Goal: Task Accomplishment & Management: Complete application form

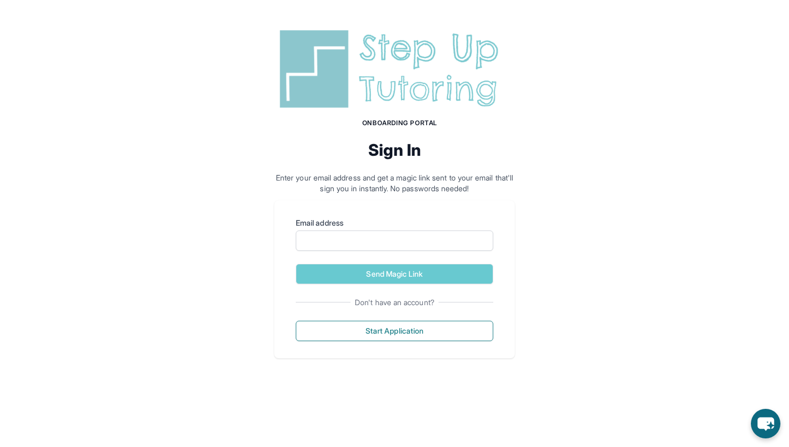
click at [268, 62] on img at bounding box center [394, 69] width 241 height 86
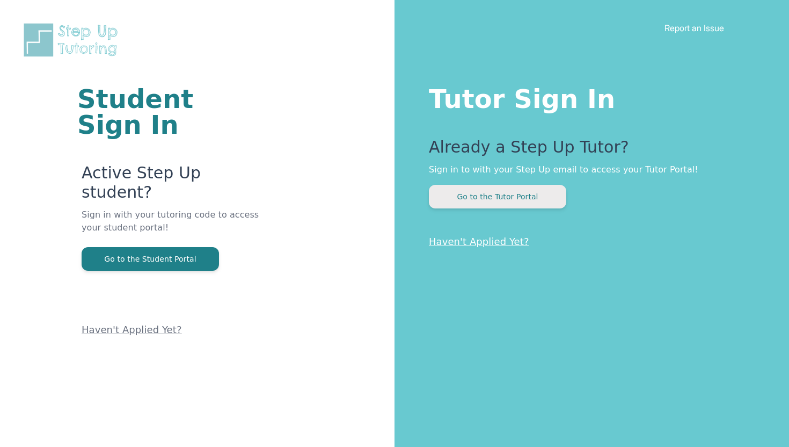
click at [268, 205] on button "Go to the Tutor Portal" at bounding box center [497, 197] width 137 height 24
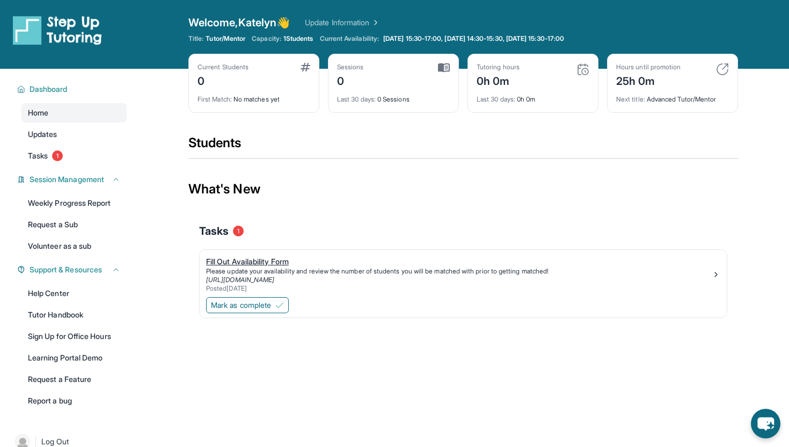
click at [238, 290] on div "Posted [DATE]" at bounding box center [459, 288] width 506 height 9
click at [243, 261] on div "Fill Out Availability Form" at bounding box center [459, 261] width 506 height 11
click at [61, 152] on span "1" at bounding box center [57, 155] width 11 height 11
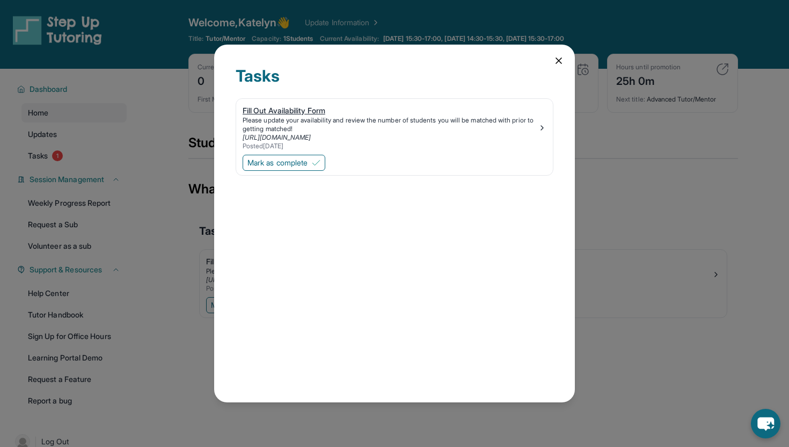
click at [542, 128] on img at bounding box center [542, 127] width 9 height 9
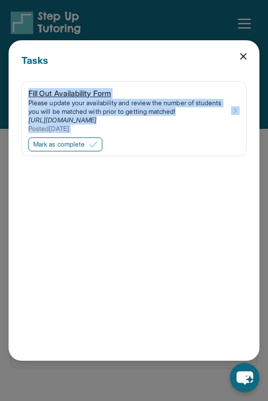
click at [99, 93] on div "Fill Out Availability Form" at bounding box center [129, 93] width 203 height 11
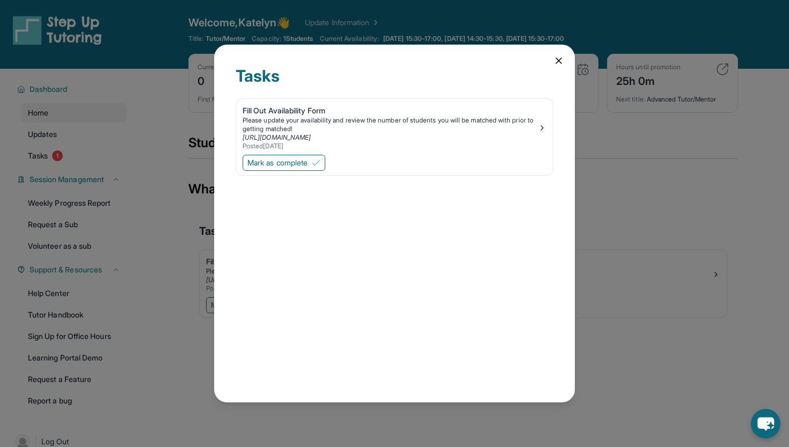
click at [409, 224] on div "Tasks Fill Out Availability Form Please update your availability and review the…" at bounding box center [394, 224] width 361 height 358
click at [264, 133] on div "Please update your availability and review the number of students you will be m…" at bounding box center [390, 124] width 295 height 17
click at [562, 60] on icon at bounding box center [558, 60] width 11 height 11
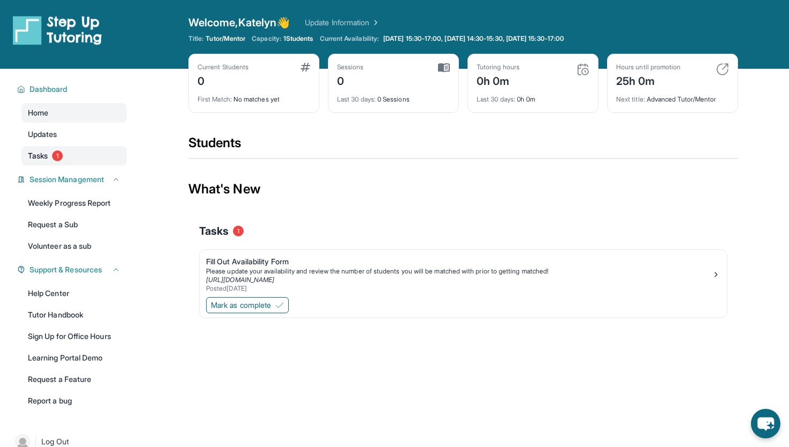
click at [65, 163] on link "Tasks 1" at bounding box center [73, 155] width 105 height 19
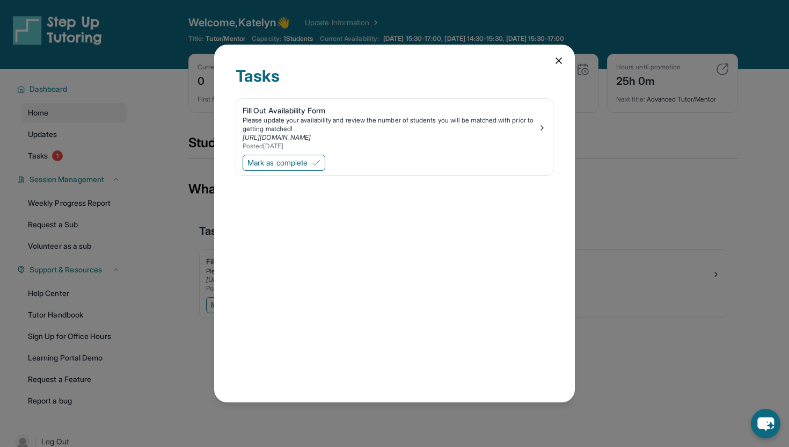
click at [99, 186] on div "Tasks Fill Out Availability Form Please update your availability and review the…" at bounding box center [394, 223] width 789 height 447
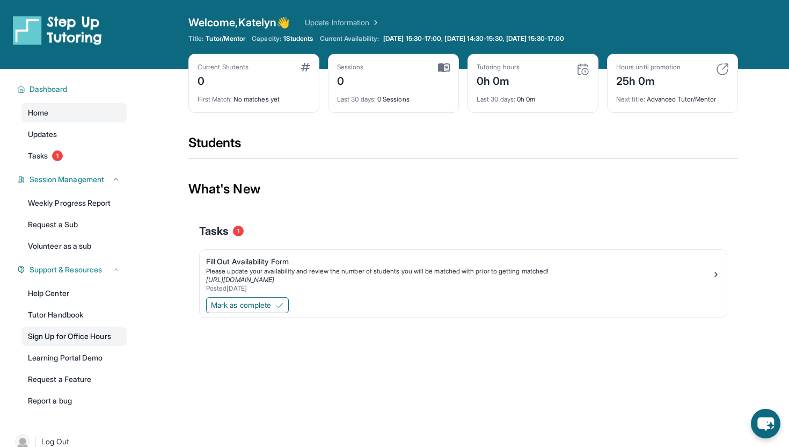
scroll to position [69, 0]
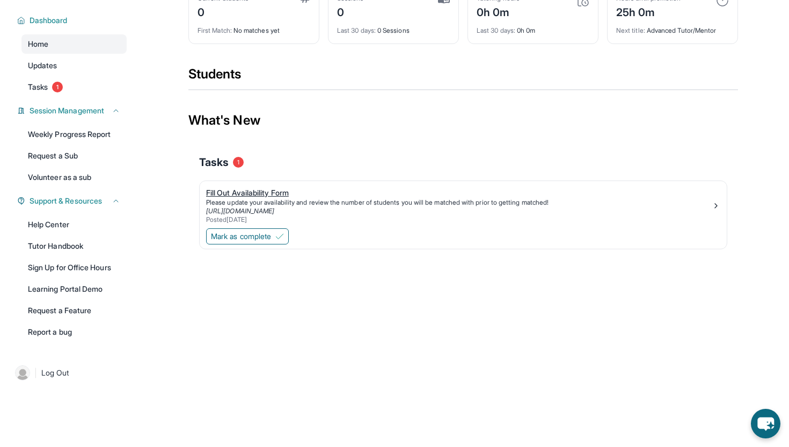
click at [224, 185] on link "Fill Out Availability Form Please update your availability and review the numbe…" at bounding box center [463, 203] width 527 height 45
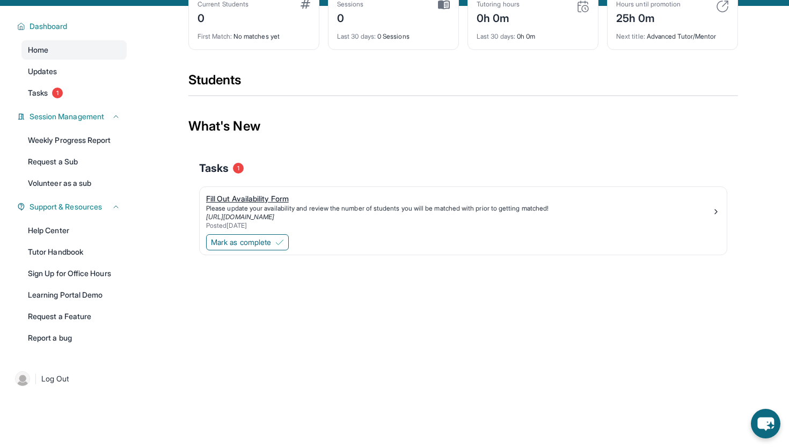
click at [231, 202] on div "Fill Out Availability Form" at bounding box center [459, 198] width 506 height 11
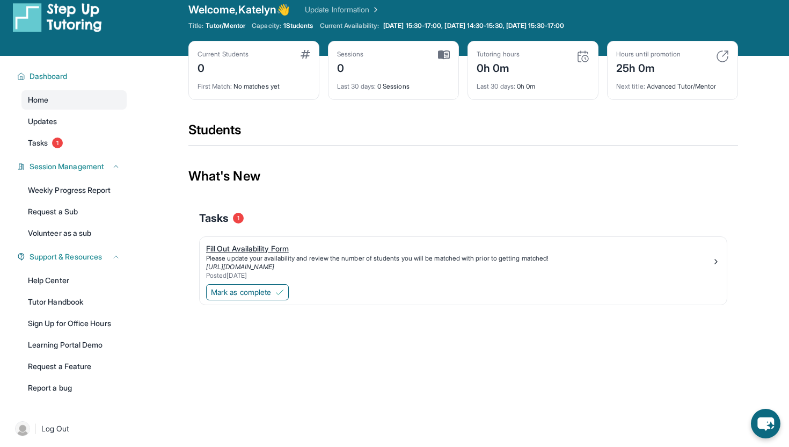
scroll to position [0, 0]
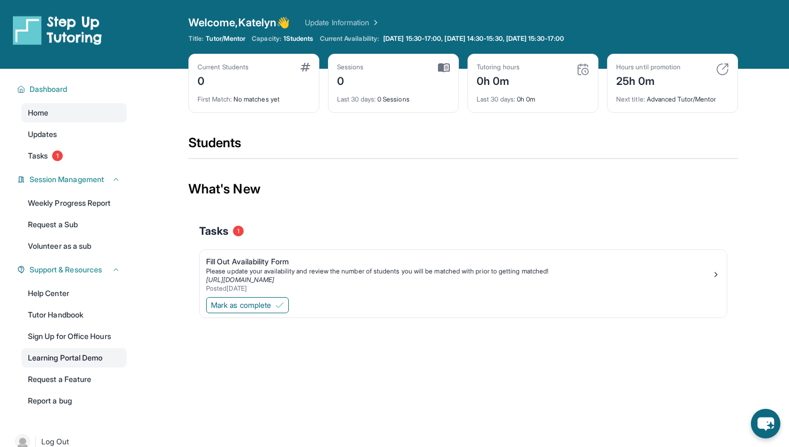
click at [116, 361] on link "Learning Portal Demo" at bounding box center [73, 357] width 105 height 19
click at [111, 176] on button "Session Management" at bounding box center [72, 179] width 95 height 11
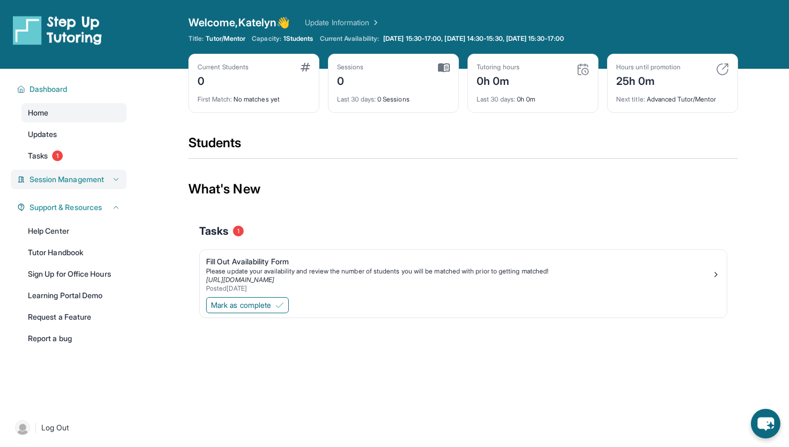
click at [111, 176] on button "Session Management" at bounding box center [72, 179] width 95 height 11
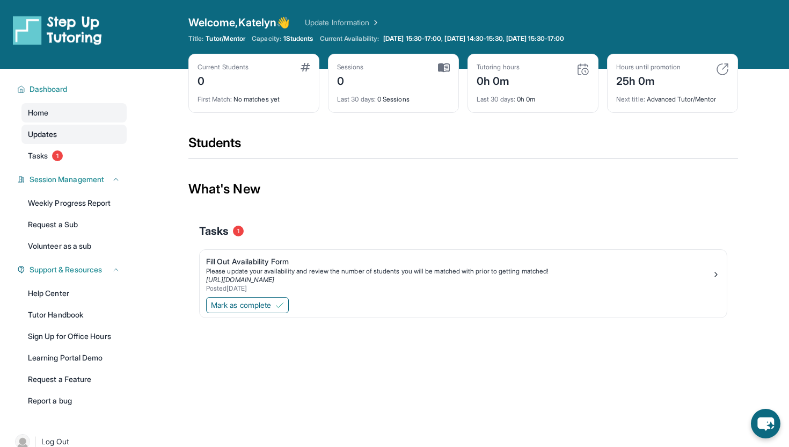
click at [79, 140] on link "Updates" at bounding box center [73, 134] width 105 height 19
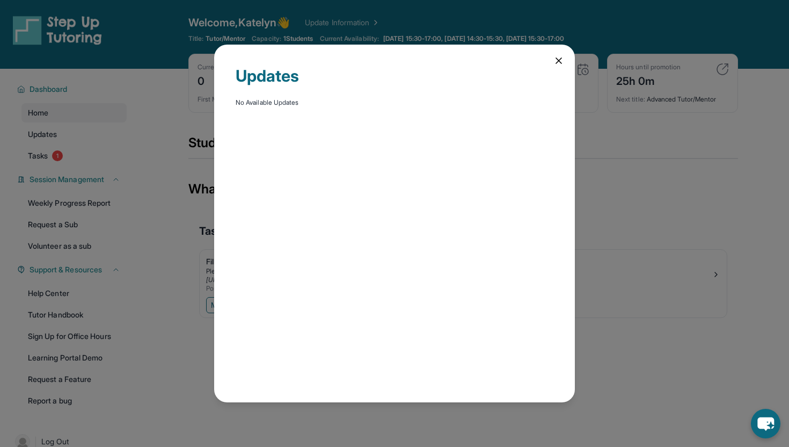
click at [77, 154] on div "Updates No Available Updates" at bounding box center [394, 223] width 789 height 447
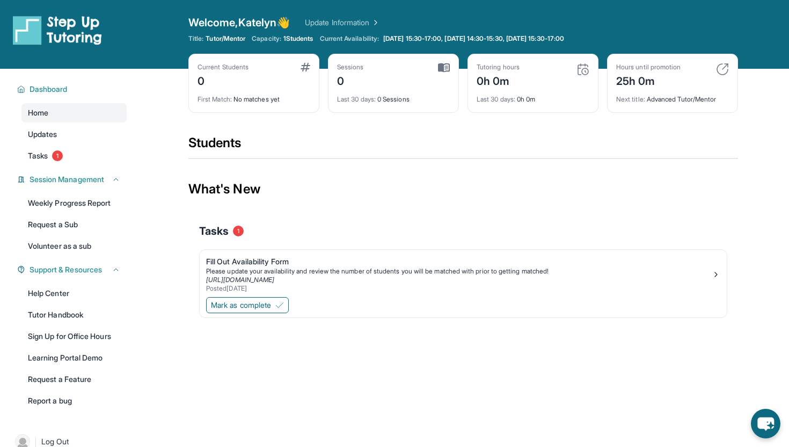
click at [77, 154] on link "Tasks 1" at bounding box center [73, 155] width 105 height 19
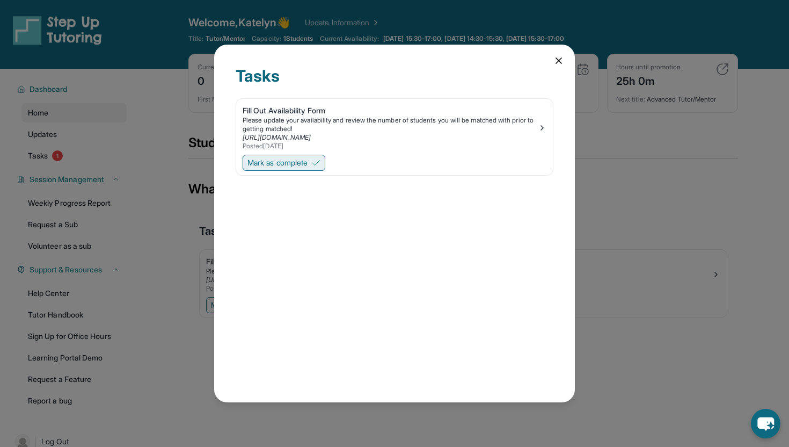
click at [293, 161] on span "Mark as complete" at bounding box center [277, 162] width 60 height 11
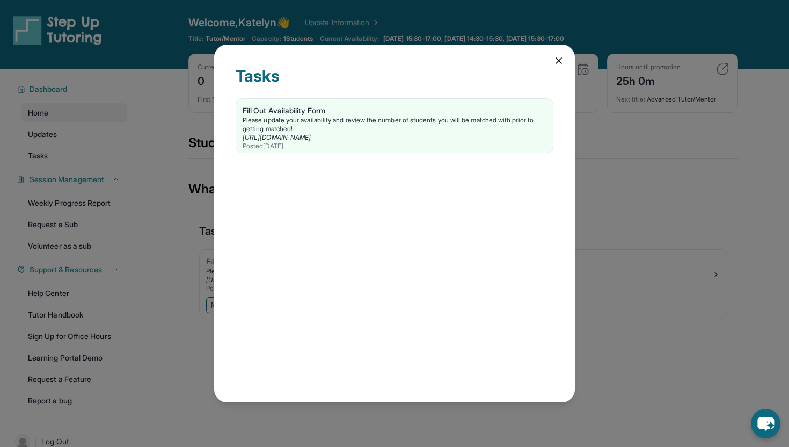
click at [314, 125] on div "Please update your availability and review the number of students you will be m…" at bounding box center [395, 124] width 304 height 17
click at [285, 112] on div "Fill Out Availability Form" at bounding box center [395, 110] width 304 height 11
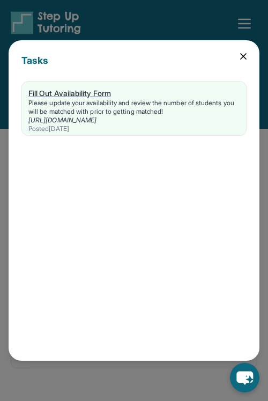
copy div "Fill Out Availability Form Please update your availability and review the numbe…"
click at [63, 150] on div "Tasks Fill Out Availability Form Please update your availability and review the…" at bounding box center [134, 200] width 251 height 321
